Goal: Navigation & Orientation: Go to known website

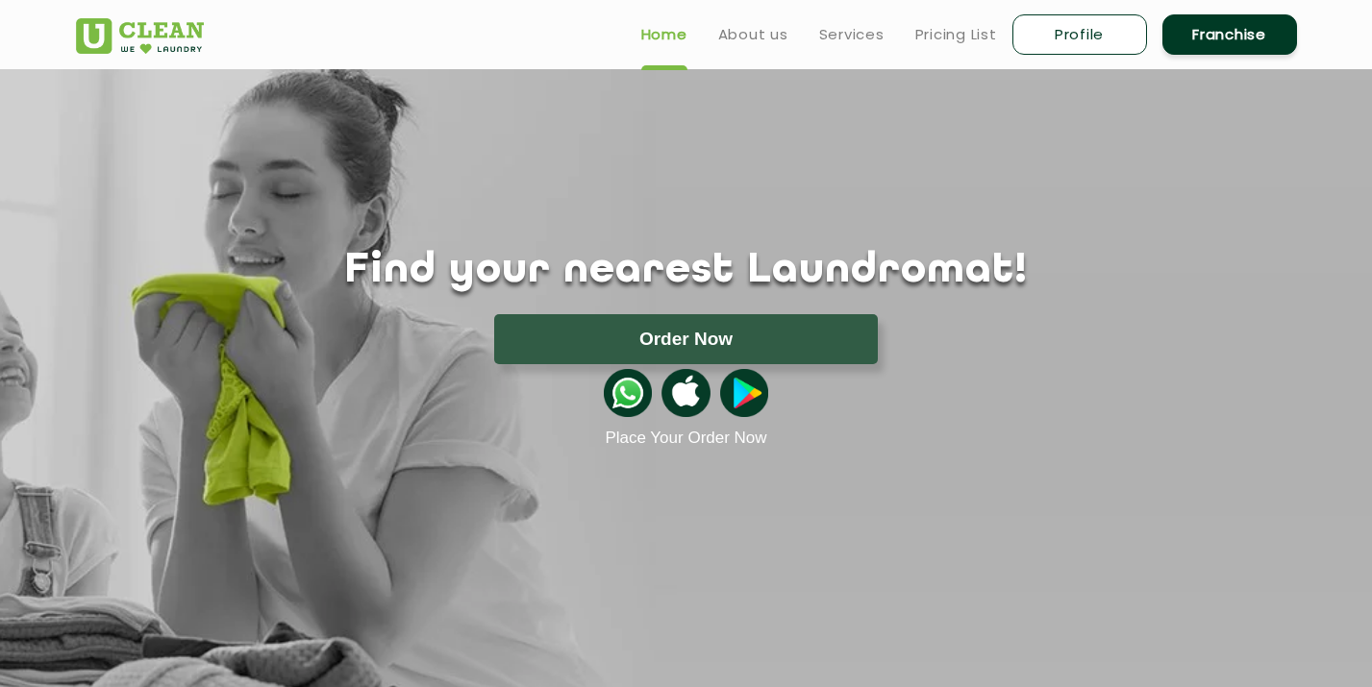
scroll to position [5425, 0]
